Goal: Ask a question: Seek information or help from site administrators or community

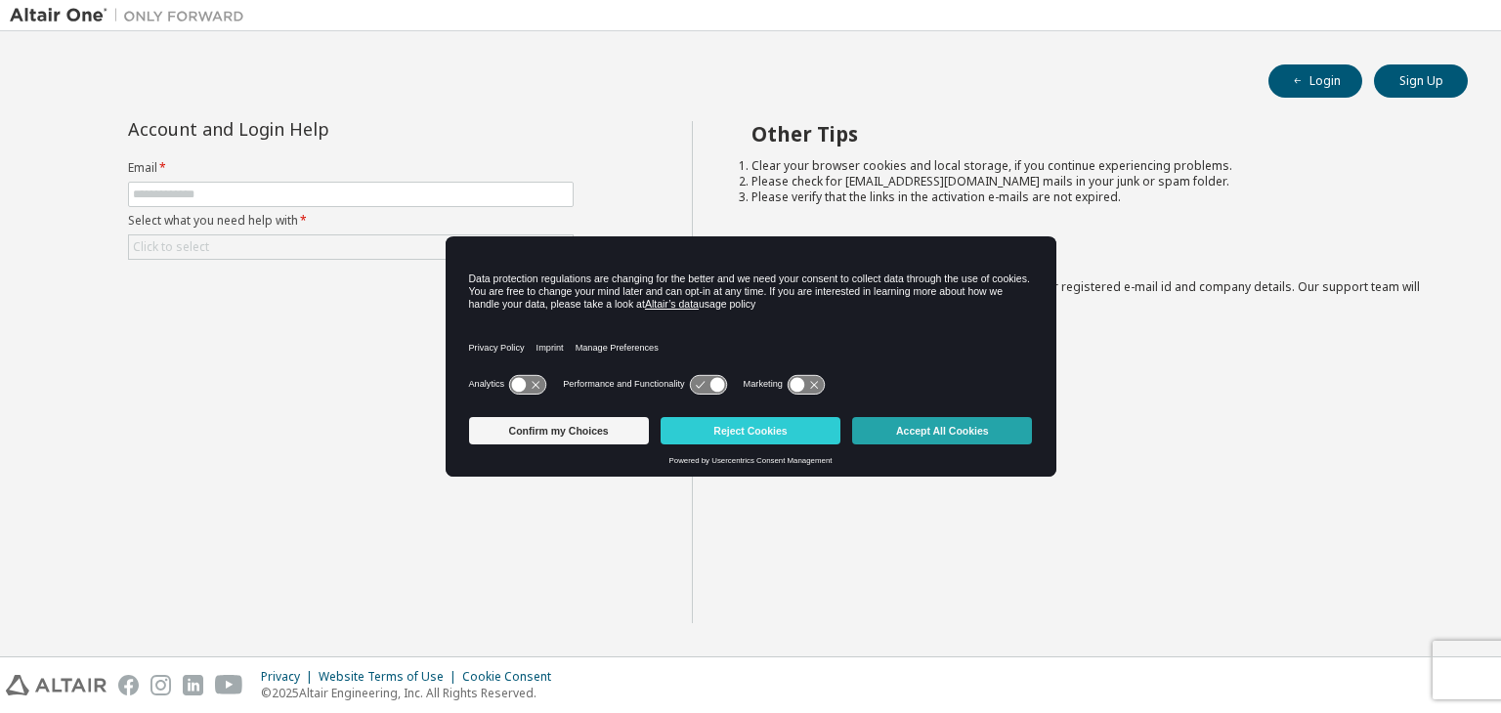
click at [933, 427] on button "Accept All Cookies" at bounding box center [942, 430] width 180 height 27
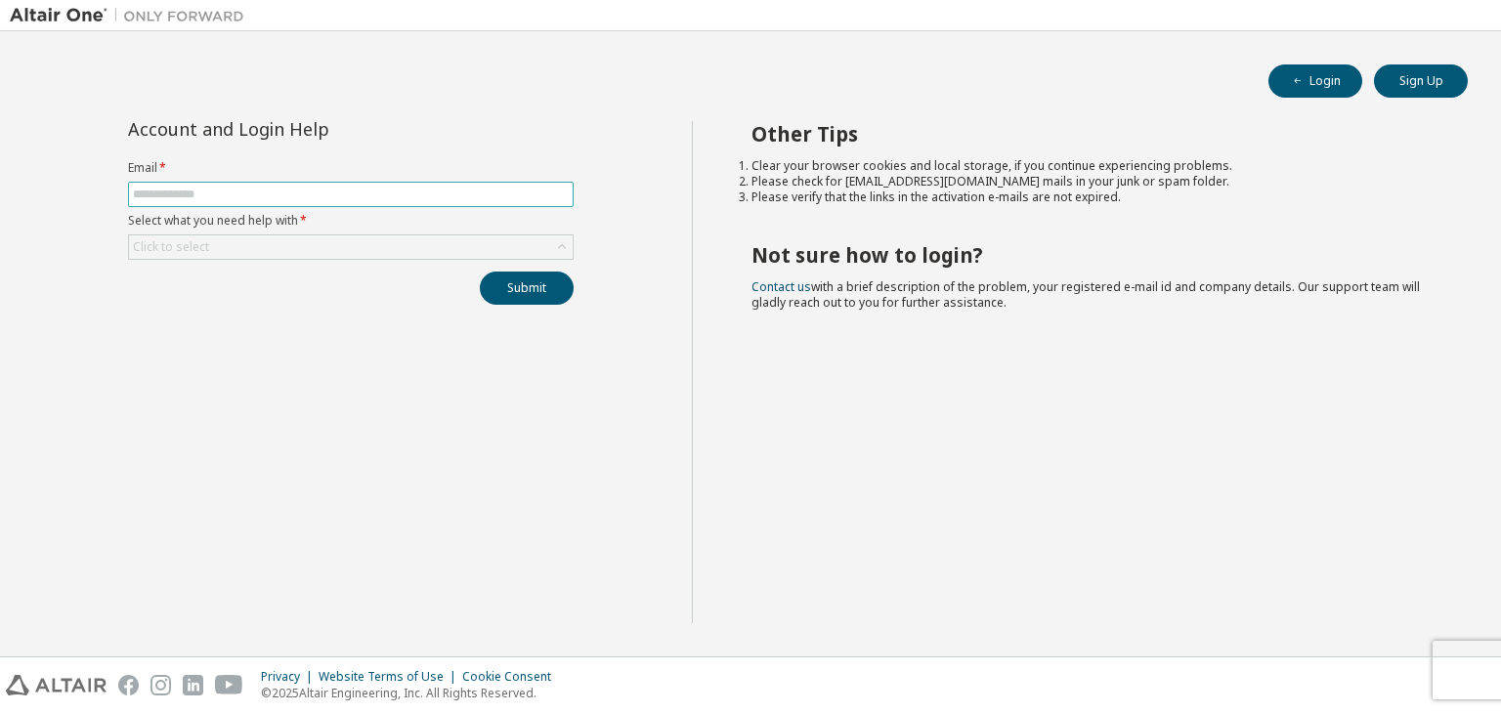
click at [293, 192] on input "text" at bounding box center [351, 195] width 436 height 16
click at [238, 373] on div "Account and Login Help Email * Select what you need help with * Click to select…" at bounding box center [351, 372] width 682 height 502
click at [298, 243] on div "Click to select" at bounding box center [351, 246] width 444 height 23
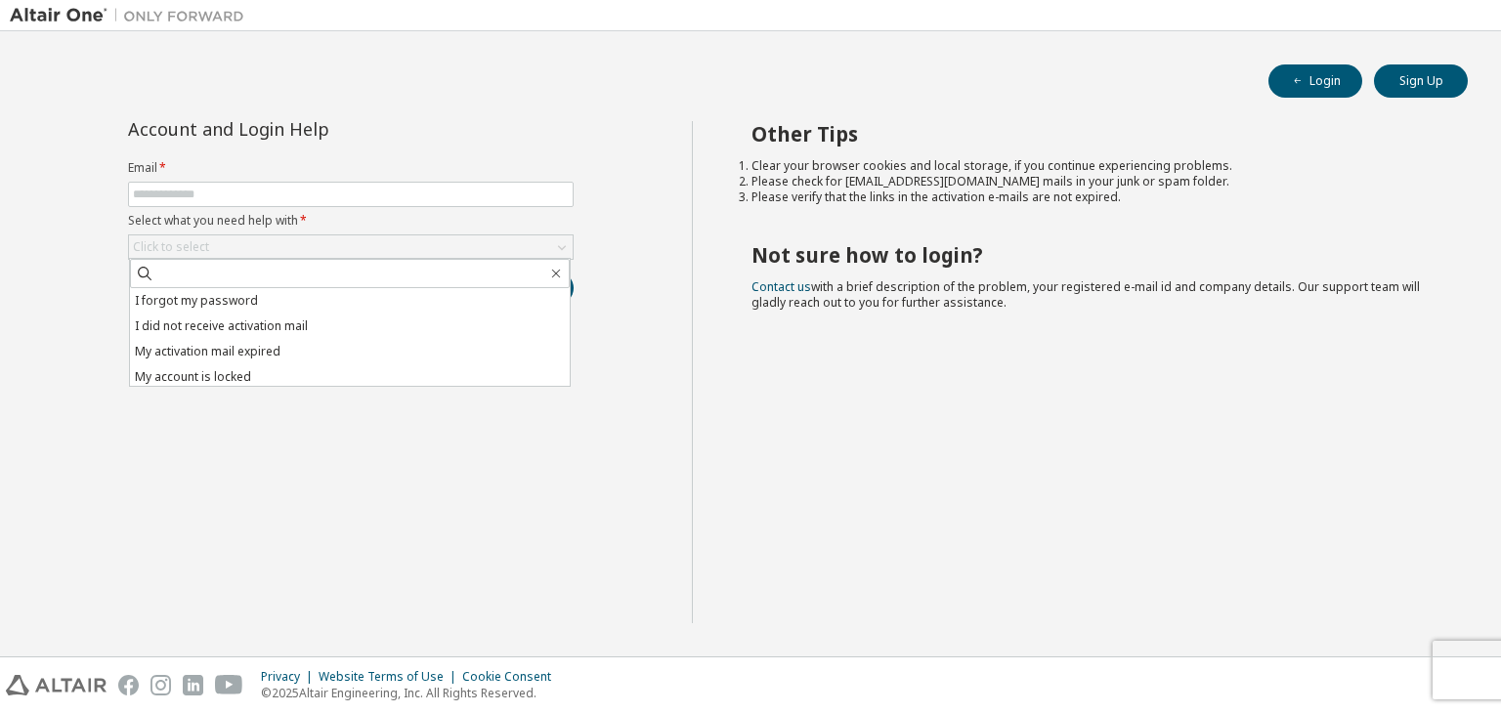
click at [347, 232] on form "Email * Select what you need help with * Click to select I forgot my password I…" at bounding box center [351, 210] width 446 height 100
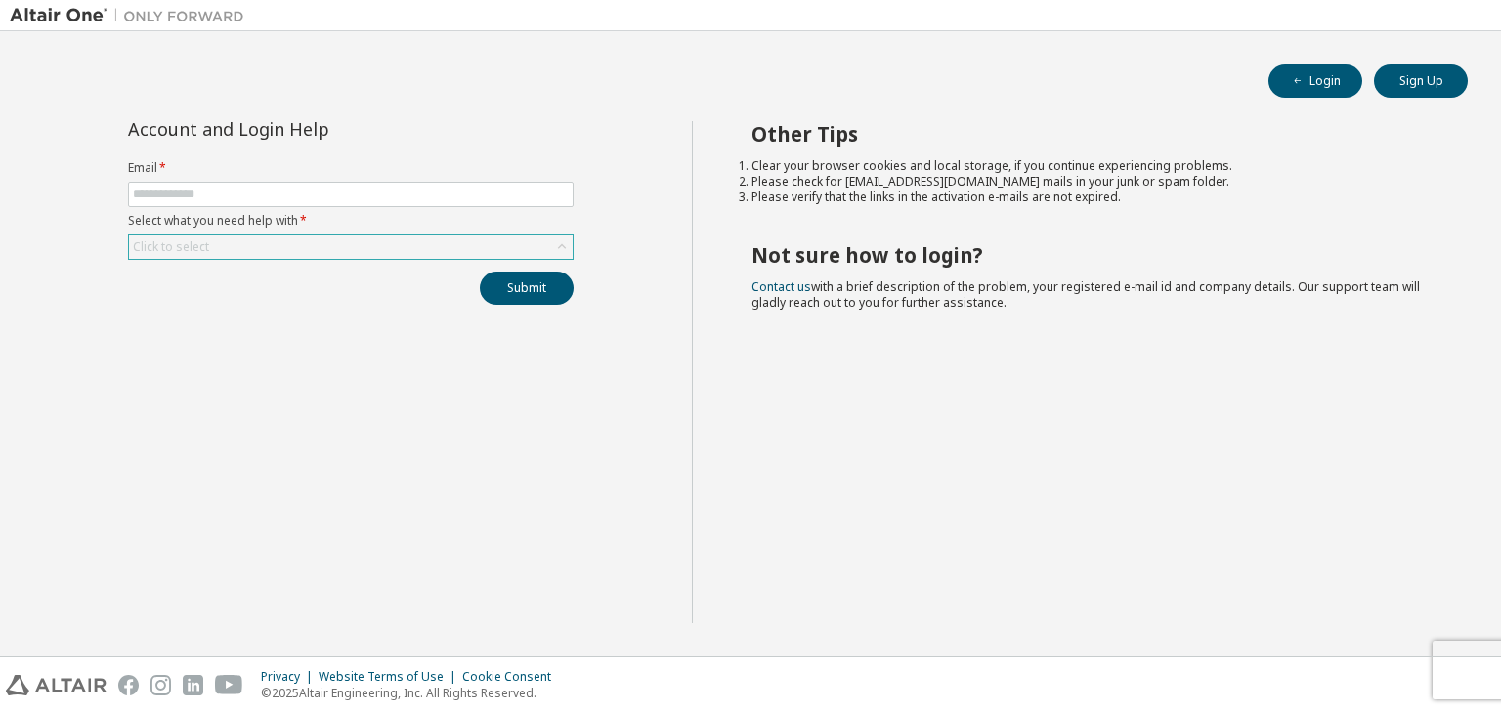
click at [347, 239] on div "Click to select" at bounding box center [351, 246] width 444 height 23
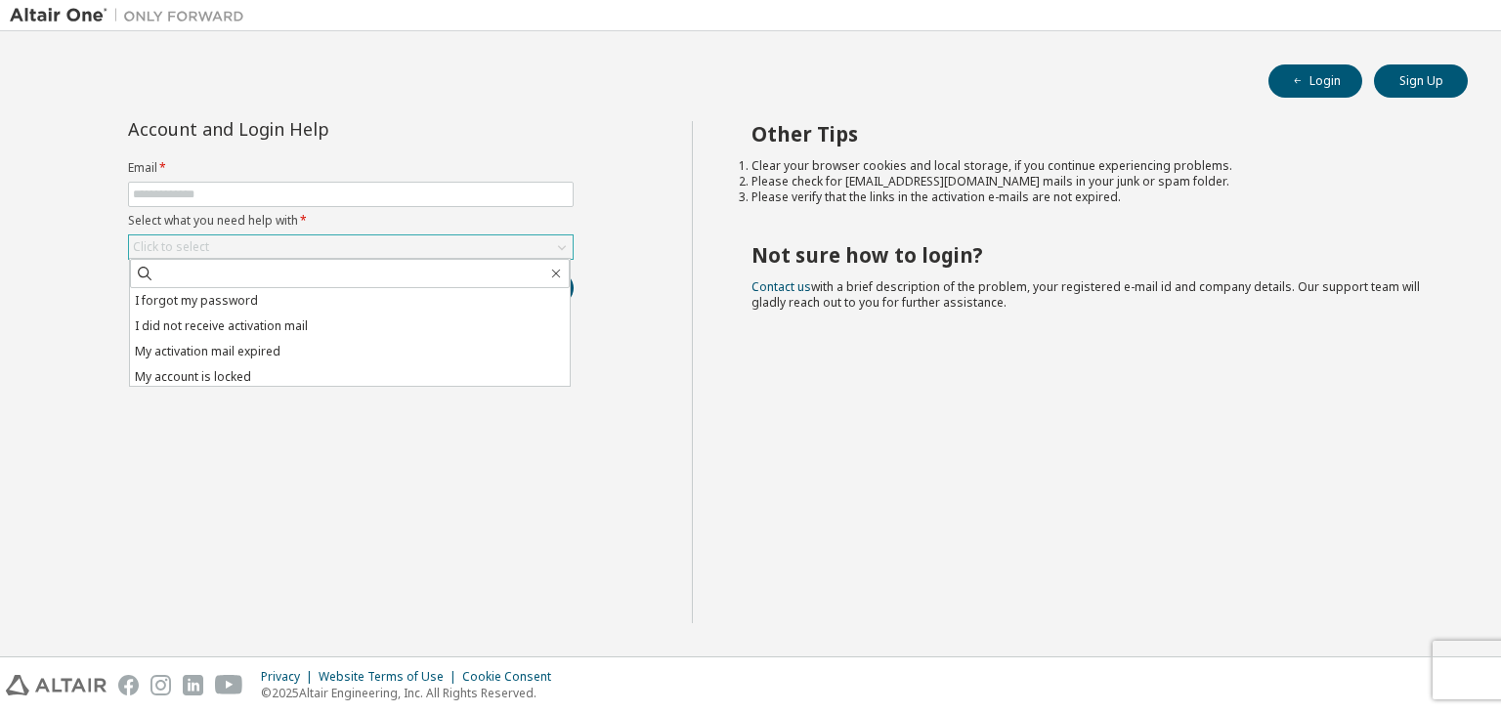
click at [261, 242] on div "Click to select" at bounding box center [351, 246] width 444 height 23
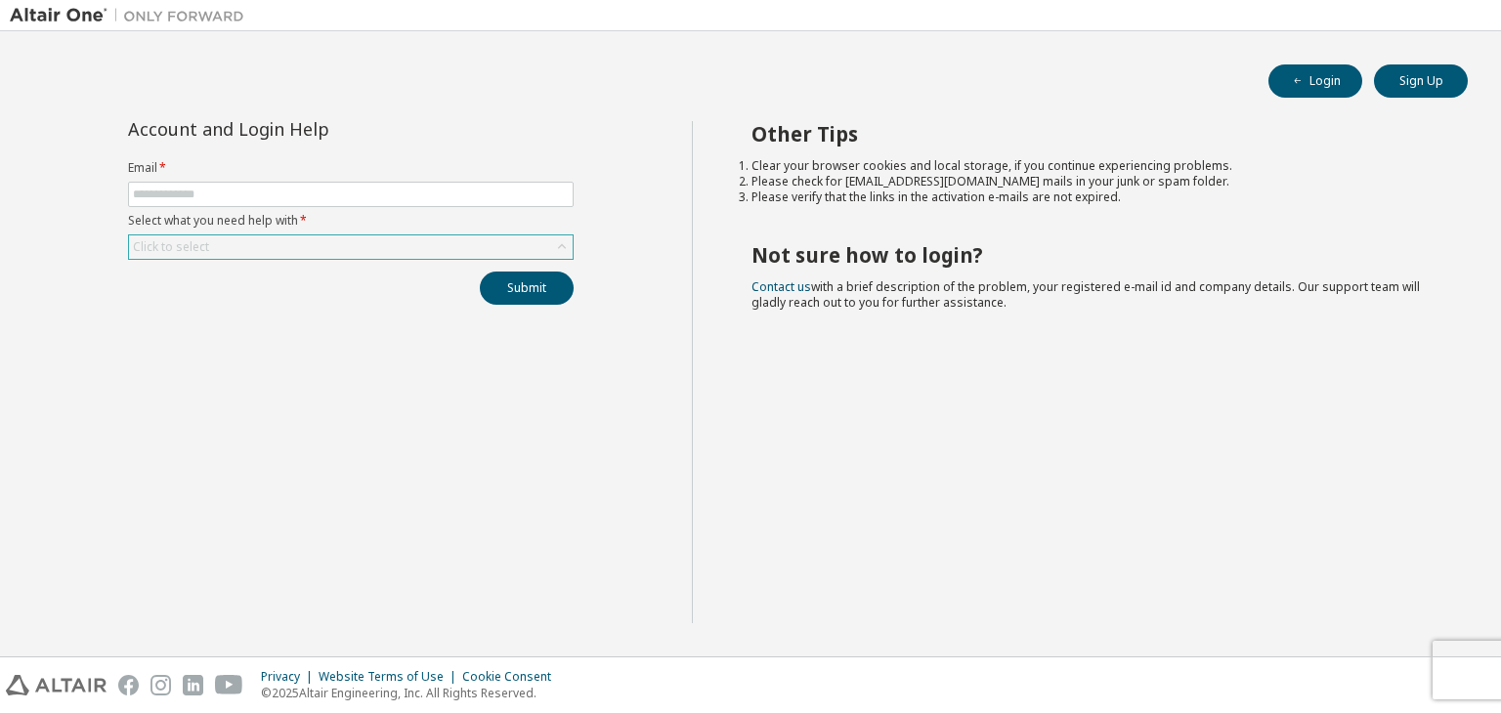
click at [264, 239] on div "Click to select" at bounding box center [351, 246] width 444 height 23
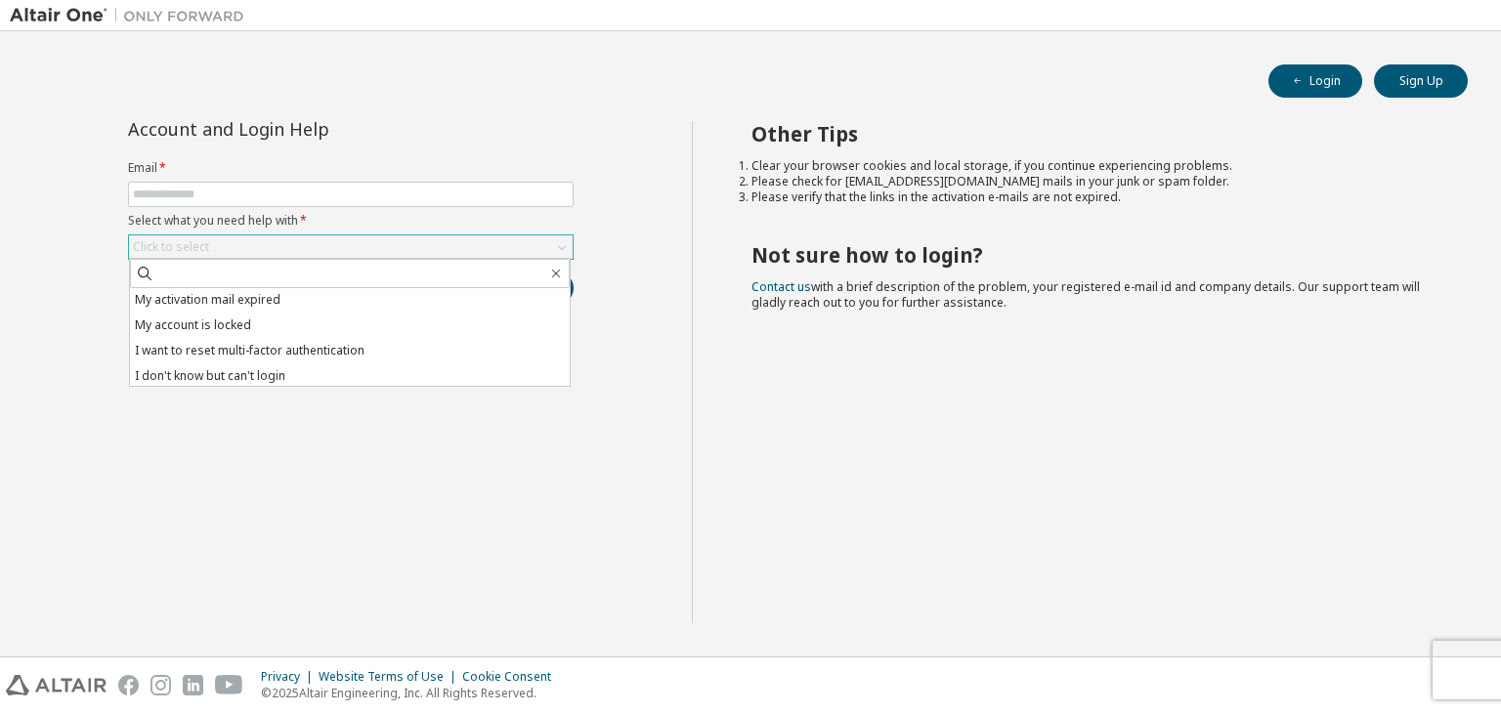
scroll to position [55, 0]
click at [261, 372] on li "I don't know but can't login" at bounding box center [350, 373] width 440 height 25
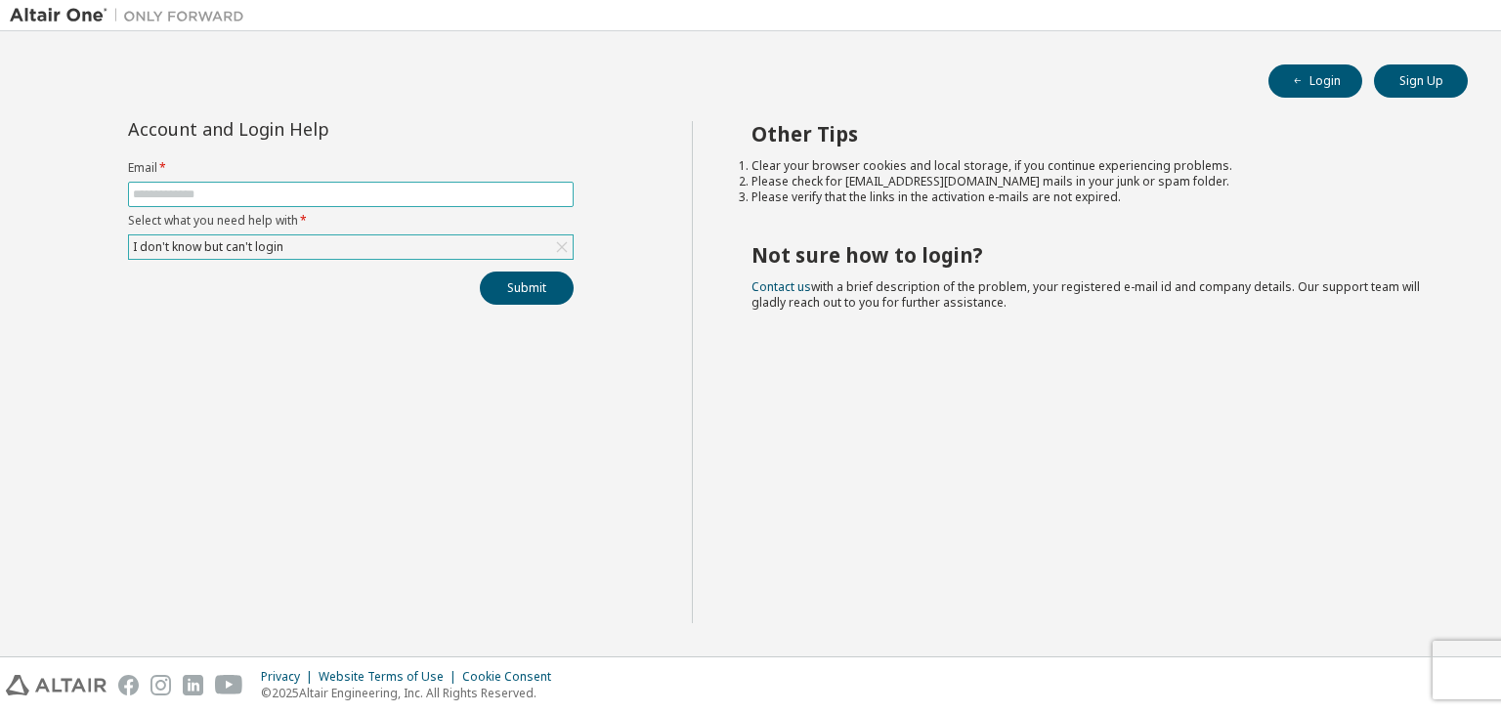
click at [279, 182] on span at bounding box center [351, 194] width 446 height 25
click at [279, 192] on input "text" at bounding box center [351, 195] width 436 height 16
type input "*"
type input "**********"
click at [514, 284] on button "Submit" at bounding box center [527, 288] width 94 height 33
